Goal: Navigation & Orientation: Understand site structure

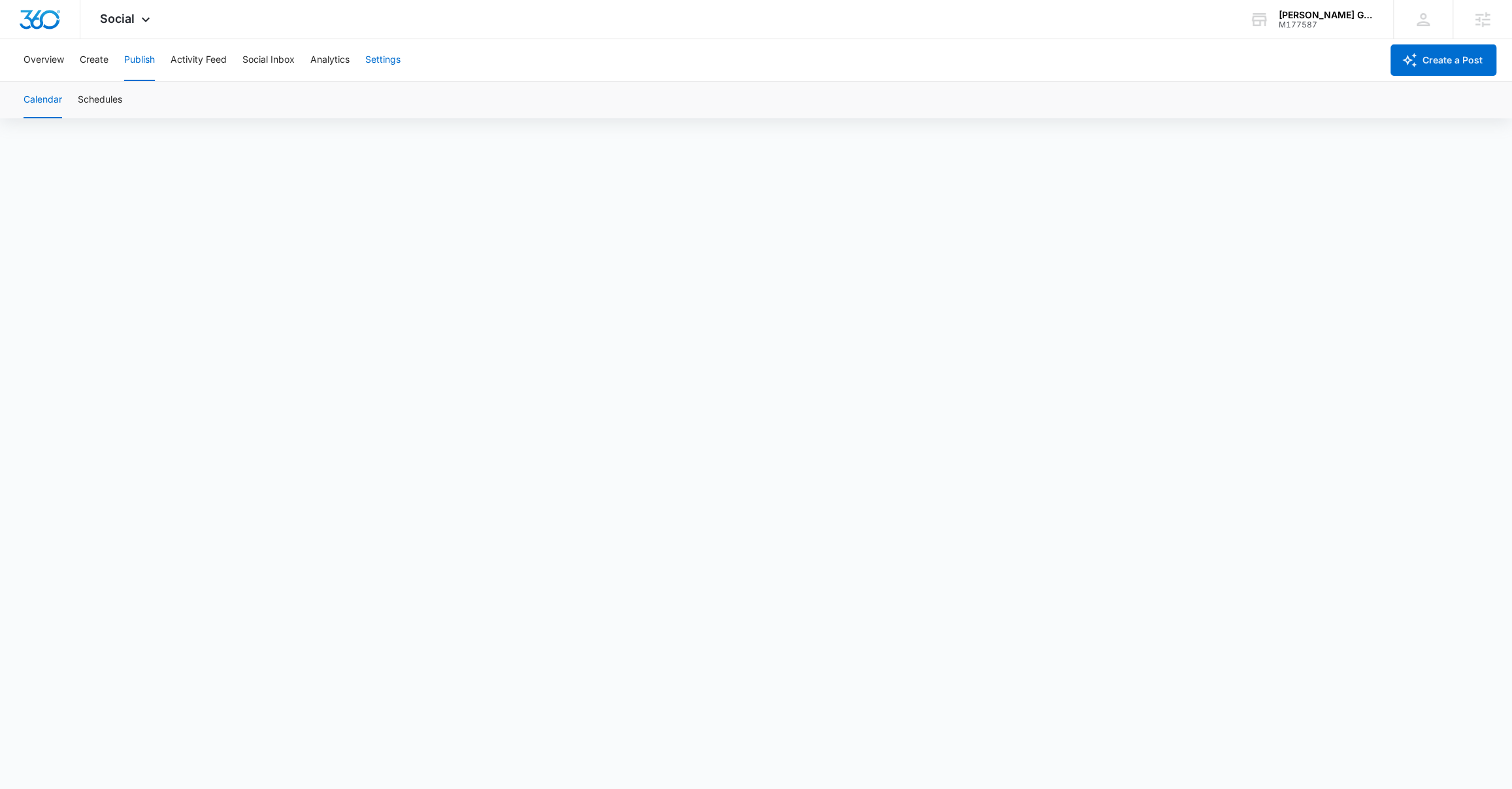
click at [370, 61] on button "Settings" at bounding box center [382, 60] width 35 height 42
click at [87, 60] on button "Create" at bounding box center [94, 60] width 29 height 42
click at [53, 65] on button "Overview" at bounding box center [44, 60] width 40 height 42
click at [89, 59] on button "Create" at bounding box center [94, 60] width 29 height 42
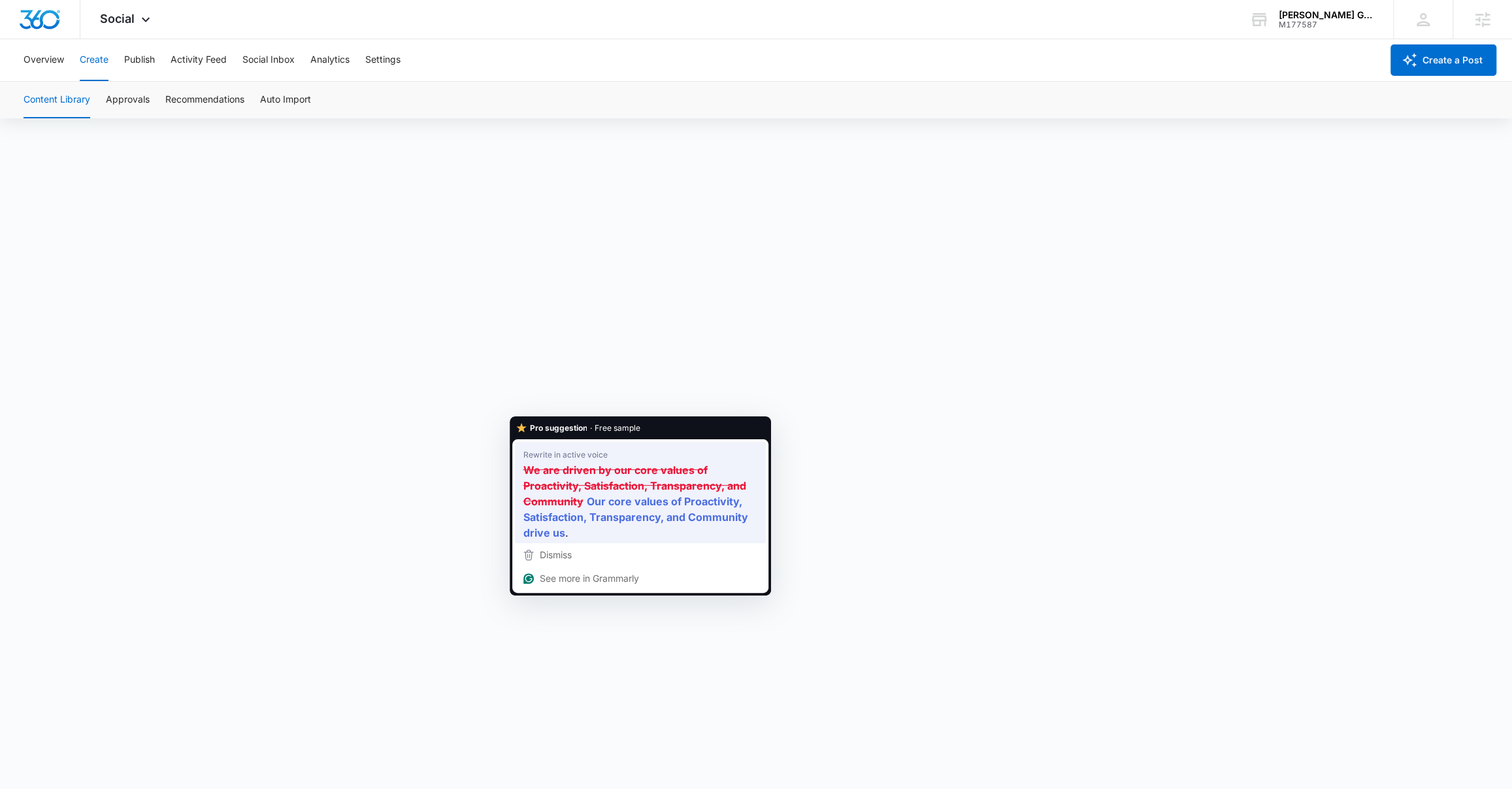
click at [683, 475] on strong "We are driven by our core values of Proactivity, Satisfaction, Transparency, an…" at bounding box center [634, 486] width 223 height 48
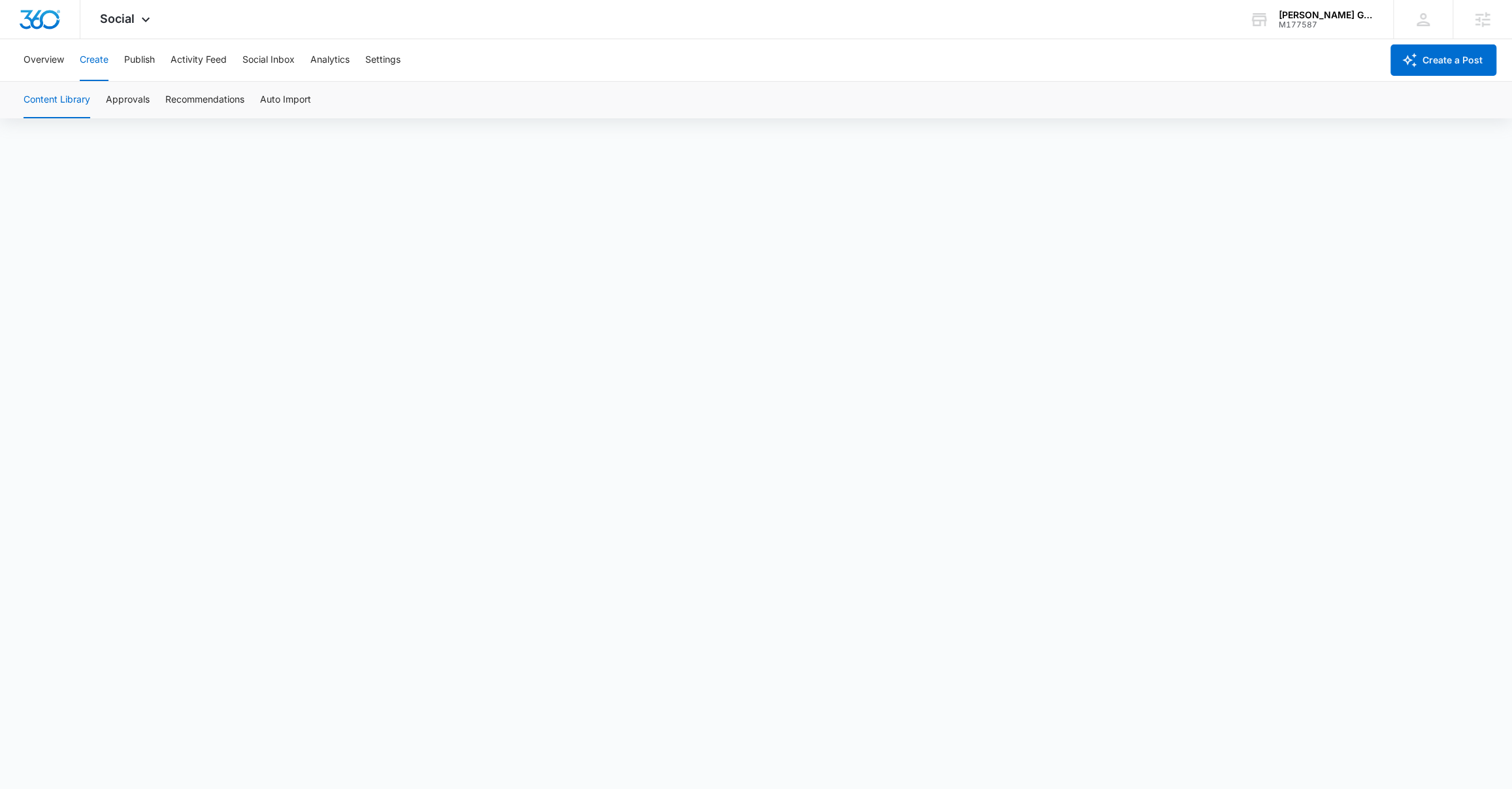
click at [91, 60] on button "Create" at bounding box center [94, 60] width 29 height 42
click at [96, 62] on button "Create" at bounding box center [94, 60] width 29 height 42
click at [494, 620] on span "Correct your spelling" at bounding box center [494, 624] width 78 height 13
click at [711, 622] on span "Correct your spelling" at bounding box center [734, 624] width 78 height 13
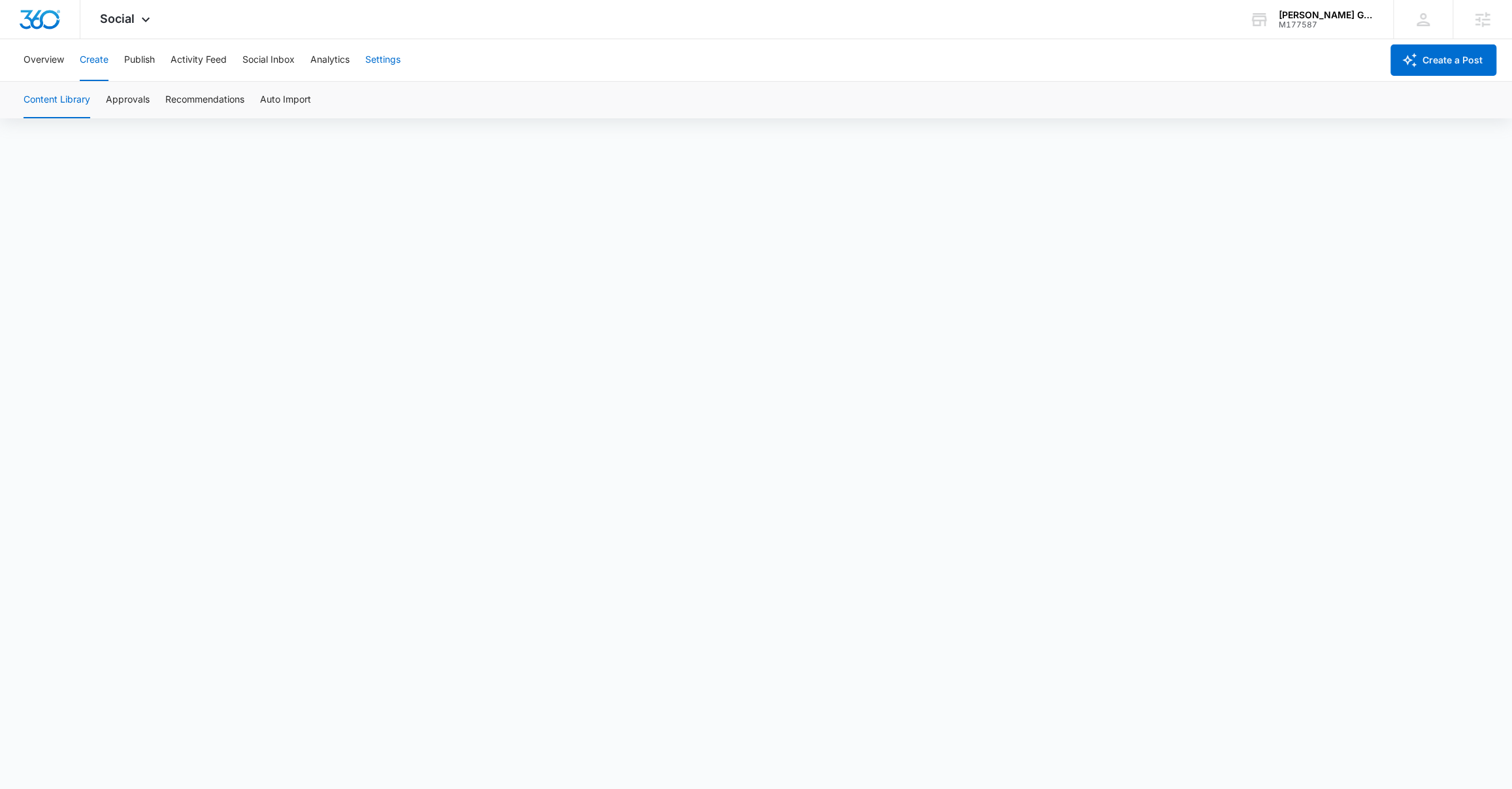
scroll to position [9, 0]
click at [137, 62] on button "Publish" at bounding box center [139, 60] width 30 height 42
click at [82, 64] on button "Create" at bounding box center [94, 60] width 29 height 42
click at [140, 102] on button "Approvals" at bounding box center [127, 100] width 44 height 36
click at [217, 99] on button "Recommendations" at bounding box center [204, 100] width 79 height 36
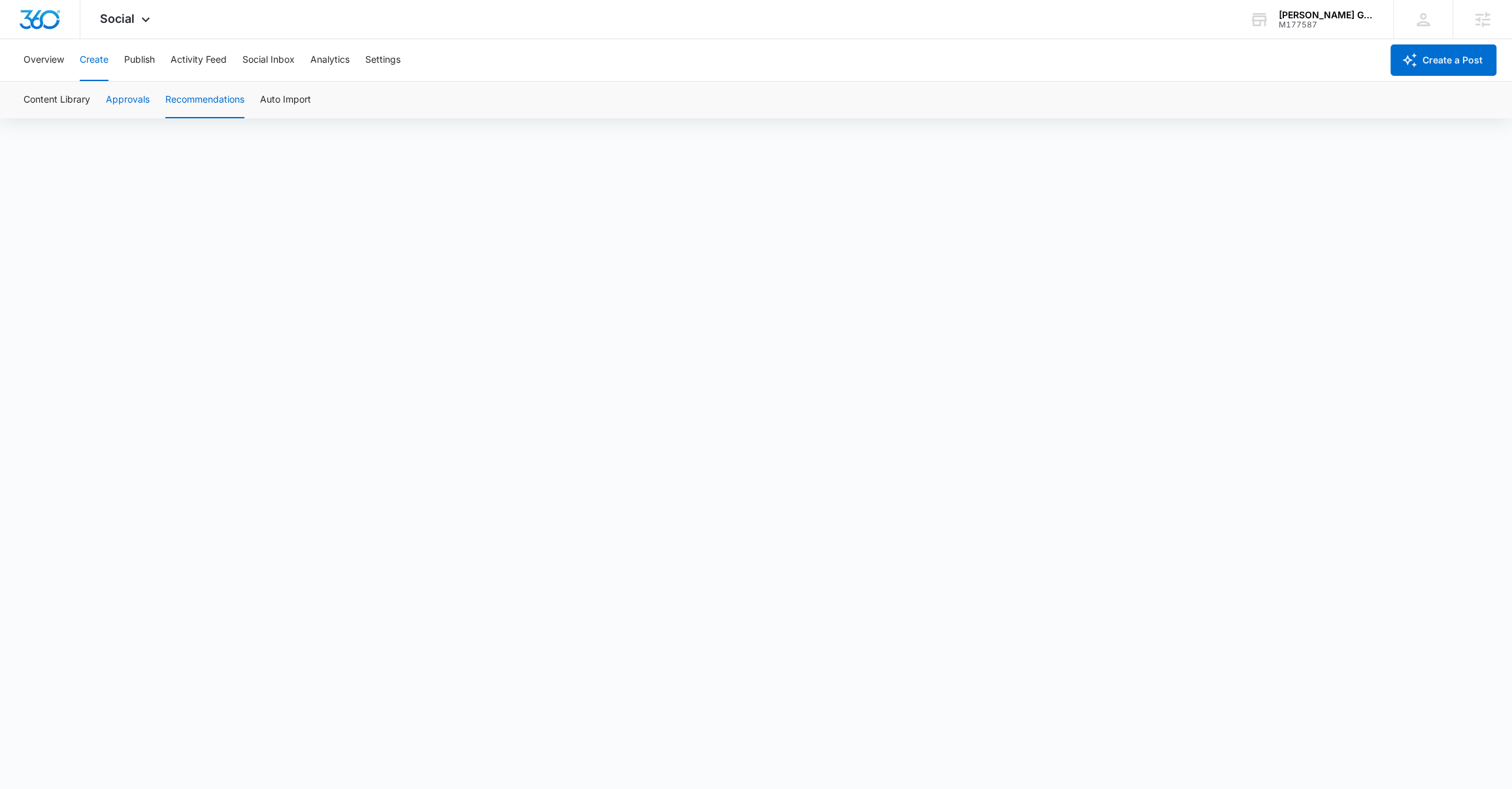
click at [130, 92] on button "Approvals" at bounding box center [127, 100] width 44 height 36
click at [56, 106] on button "Content Library" at bounding box center [57, 100] width 67 height 36
click at [109, 98] on button "Approvals" at bounding box center [127, 100] width 44 height 36
click at [45, 55] on button "Overview" at bounding box center [44, 60] width 40 height 42
